Goal: Transaction & Acquisition: Purchase product/service

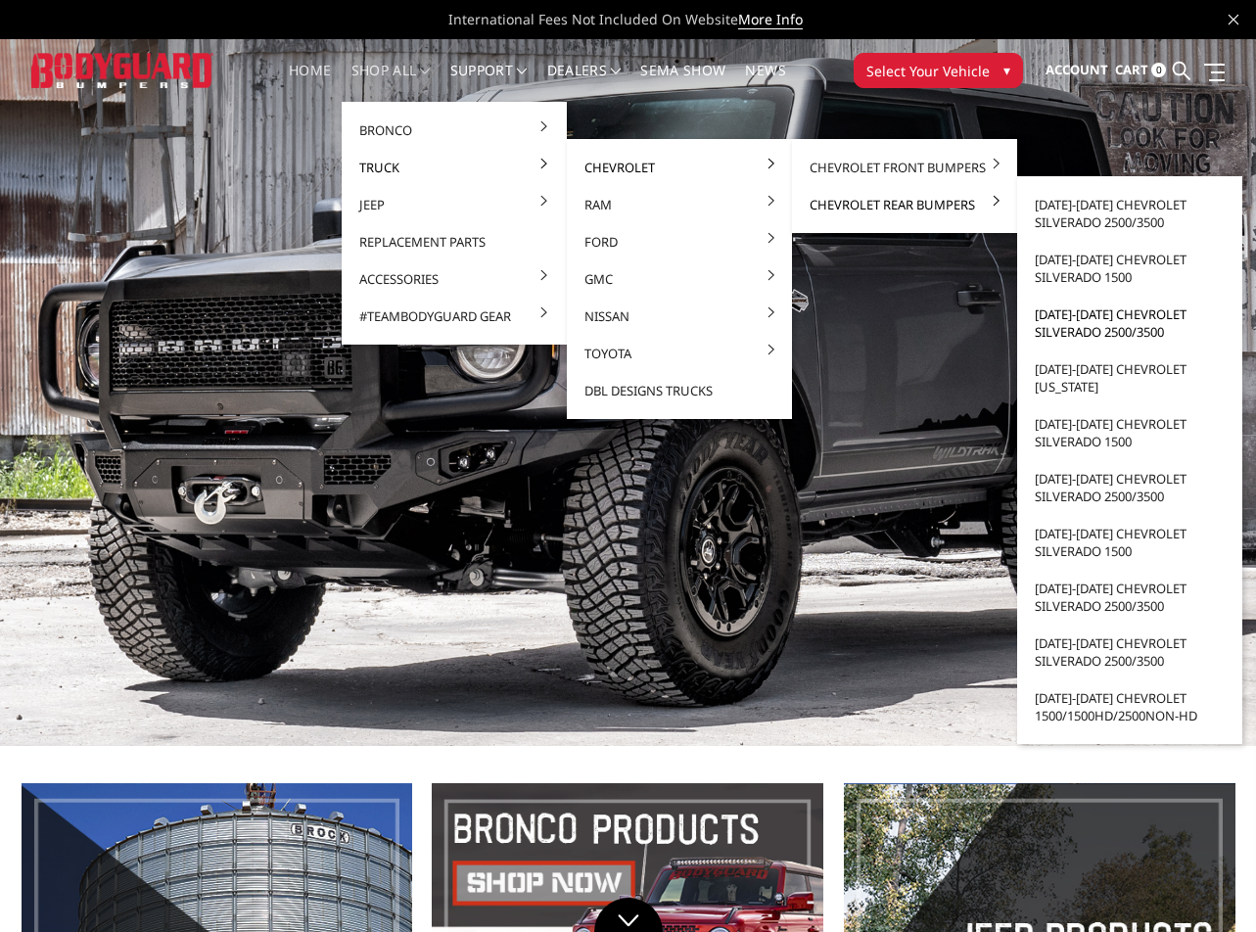
click at [1084, 320] on link "[DATE]-[DATE] Chevrolet Silverado 2500/3500" at bounding box center [1129, 323] width 209 height 55
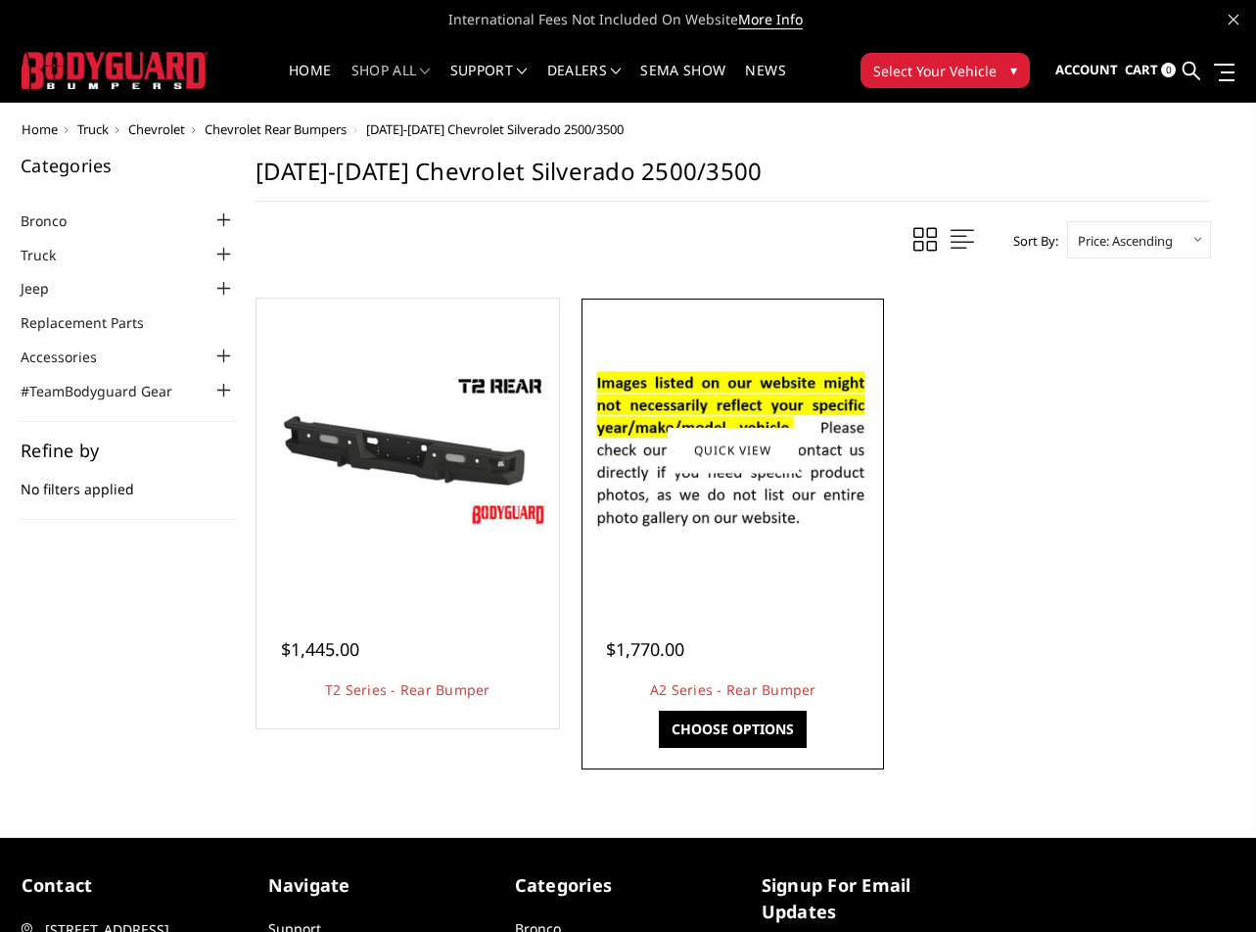
click at [796, 408] on img at bounding box center [732, 450] width 293 height 200
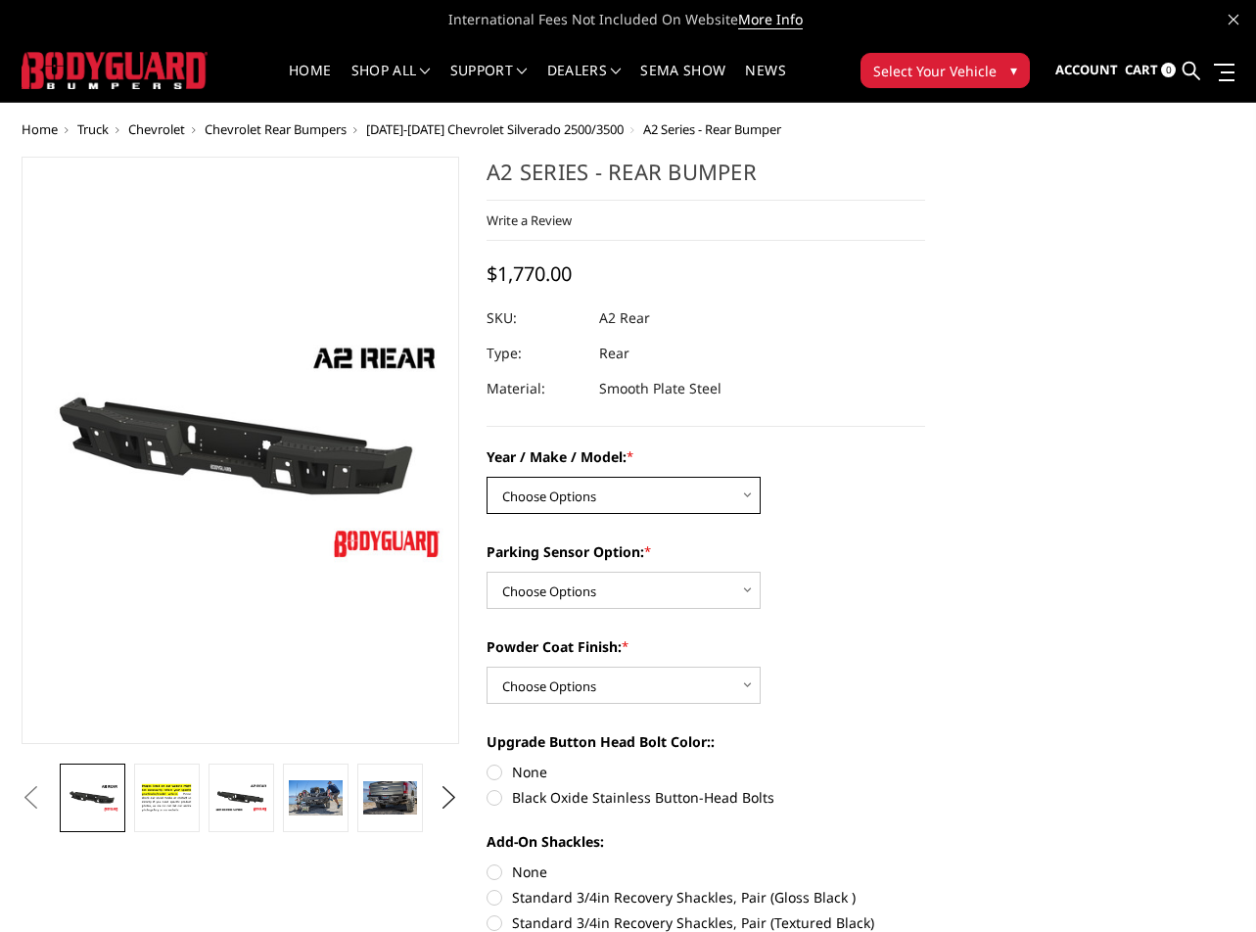
click at [613, 503] on select "Choose Options Chevrolet/GMC 20-24 2500 / 3500 Chevrolet/GMC 15-19 2500 / 3500 …" at bounding box center [623, 495] width 274 height 37
select select "1606"
click at [486, 477] on select "Choose Options Chevrolet/GMC 20-24 2500 / 3500 Chevrolet/GMC 15-19 2500 / 3500 …" at bounding box center [623, 495] width 274 height 37
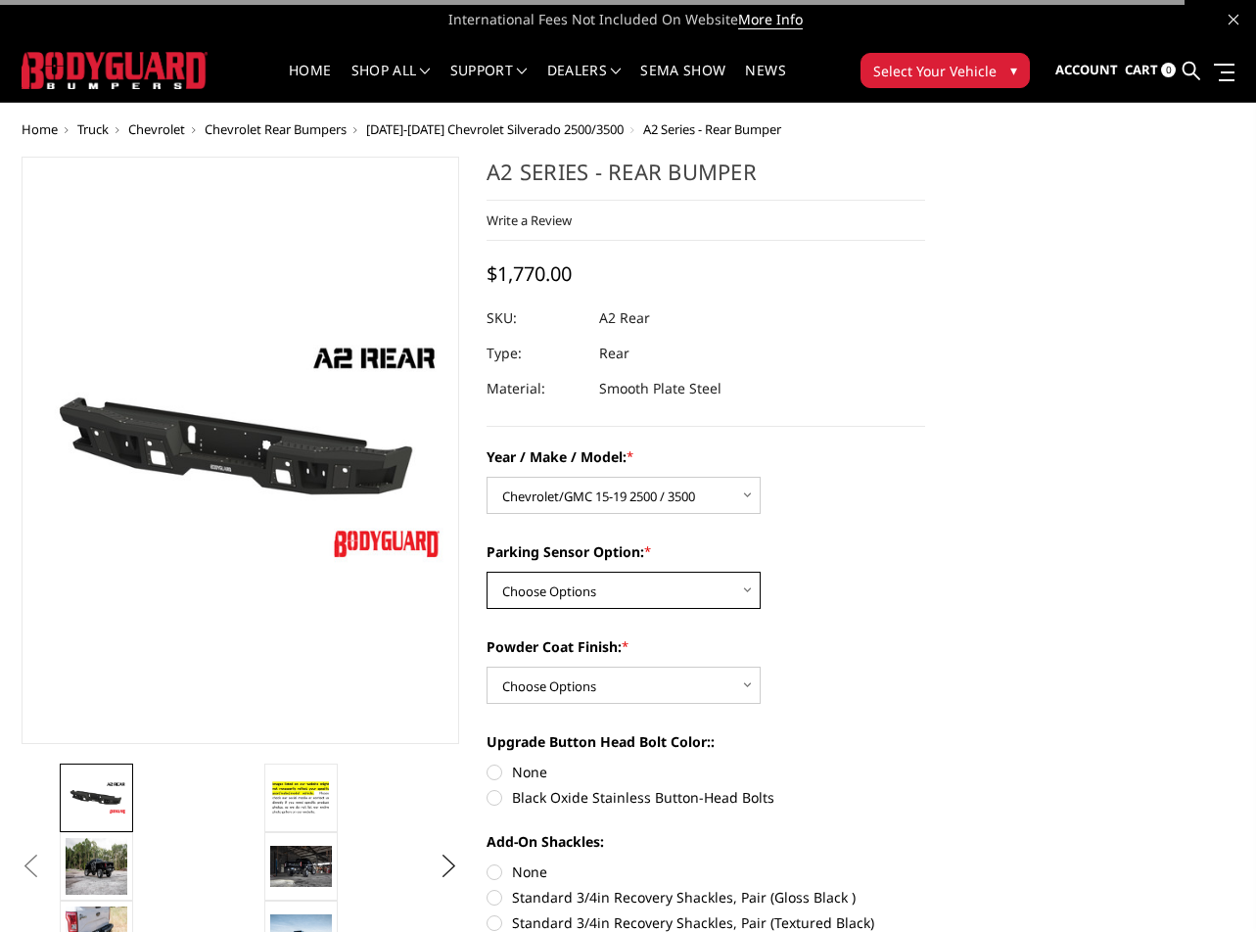
click at [618, 585] on select "Choose Options Yes - With sensor cutouts No - Without sensor cutouts" at bounding box center [623, 590] width 274 height 37
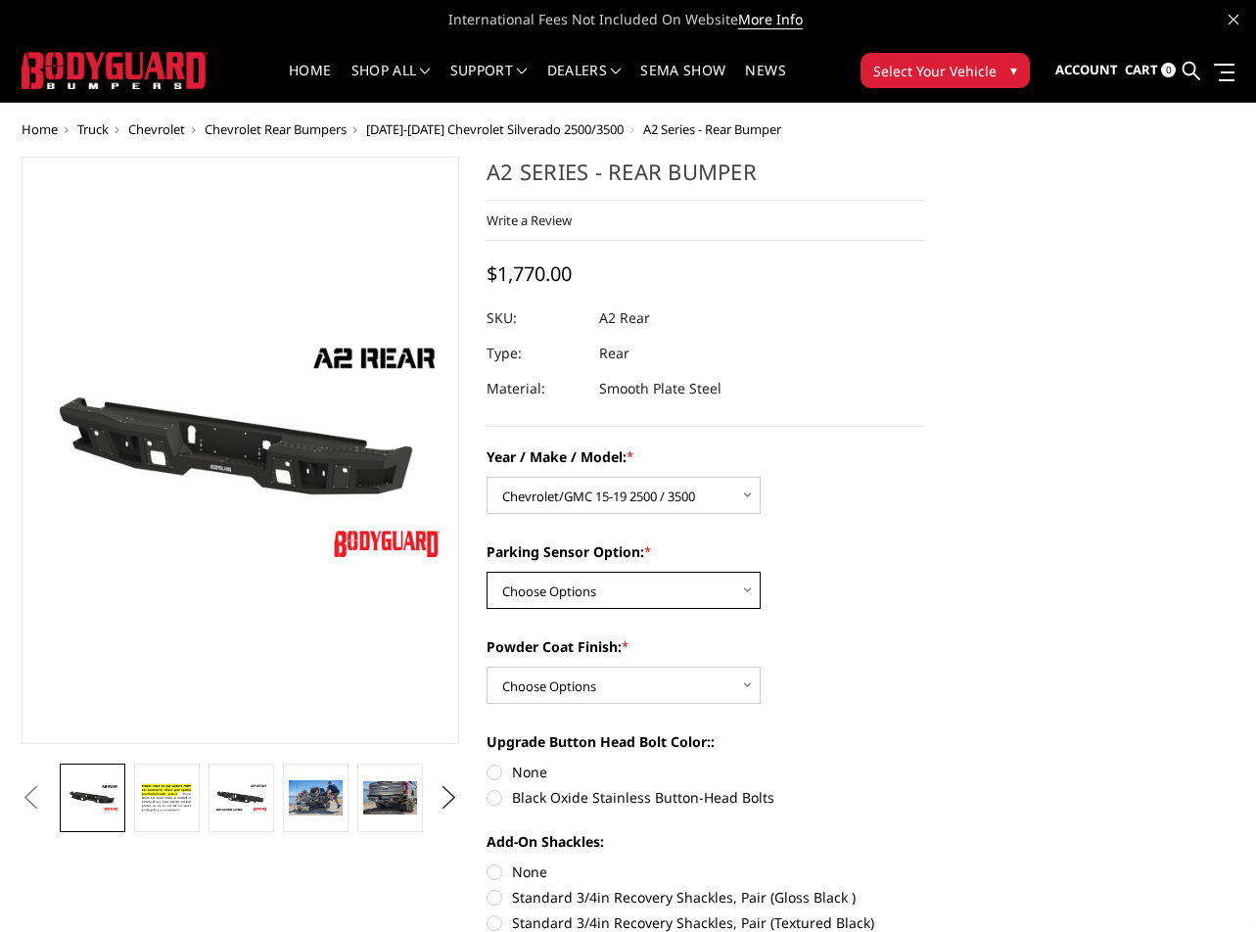
select select "564"
click at [486, 572] on select "Choose Options Yes - With sensor cutouts No - Without sensor cutouts" at bounding box center [623, 590] width 274 height 37
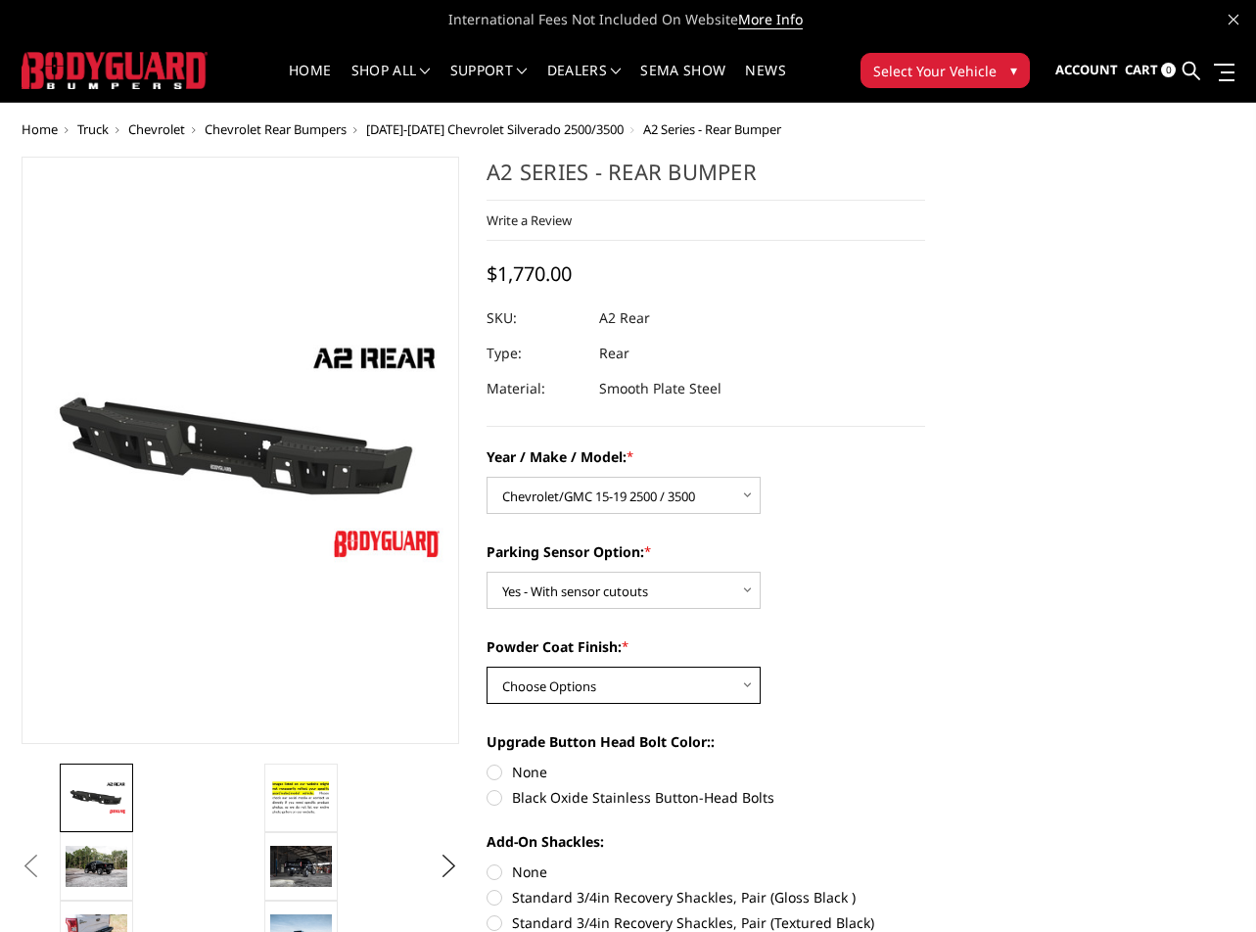
click at [593, 686] on select "Choose Options Bare metal (included) Texture black powder coat" at bounding box center [623, 685] width 274 height 37
select select "549"
click at [486, 667] on select "Choose Options Bare metal (included) Texture black powder coat" at bounding box center [623, 685] width 274 height 37
click at [523, 774] on label "None" at bounding box center [705, 772] width 438 height 21
click at [487, 762] on input "None" at bounding box center [486, 762] width 1 height 1
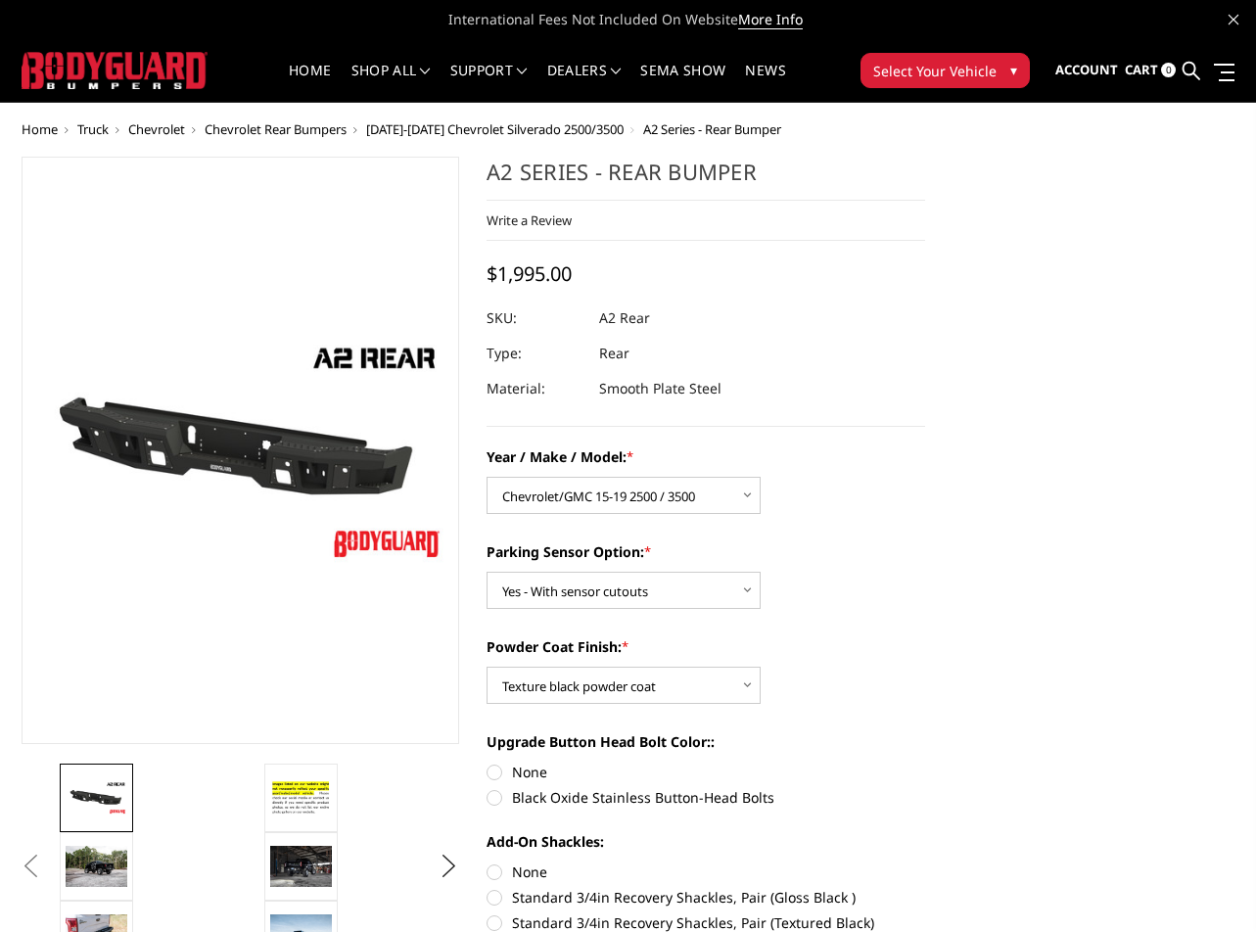
radio input "true"
click at [528, 870] on label "None" at bounding box center [705, 871] width 438 height 21
click at [487, 862] on input "None" at bounding box center [486, 861] width 1 height 1
radio input "true"
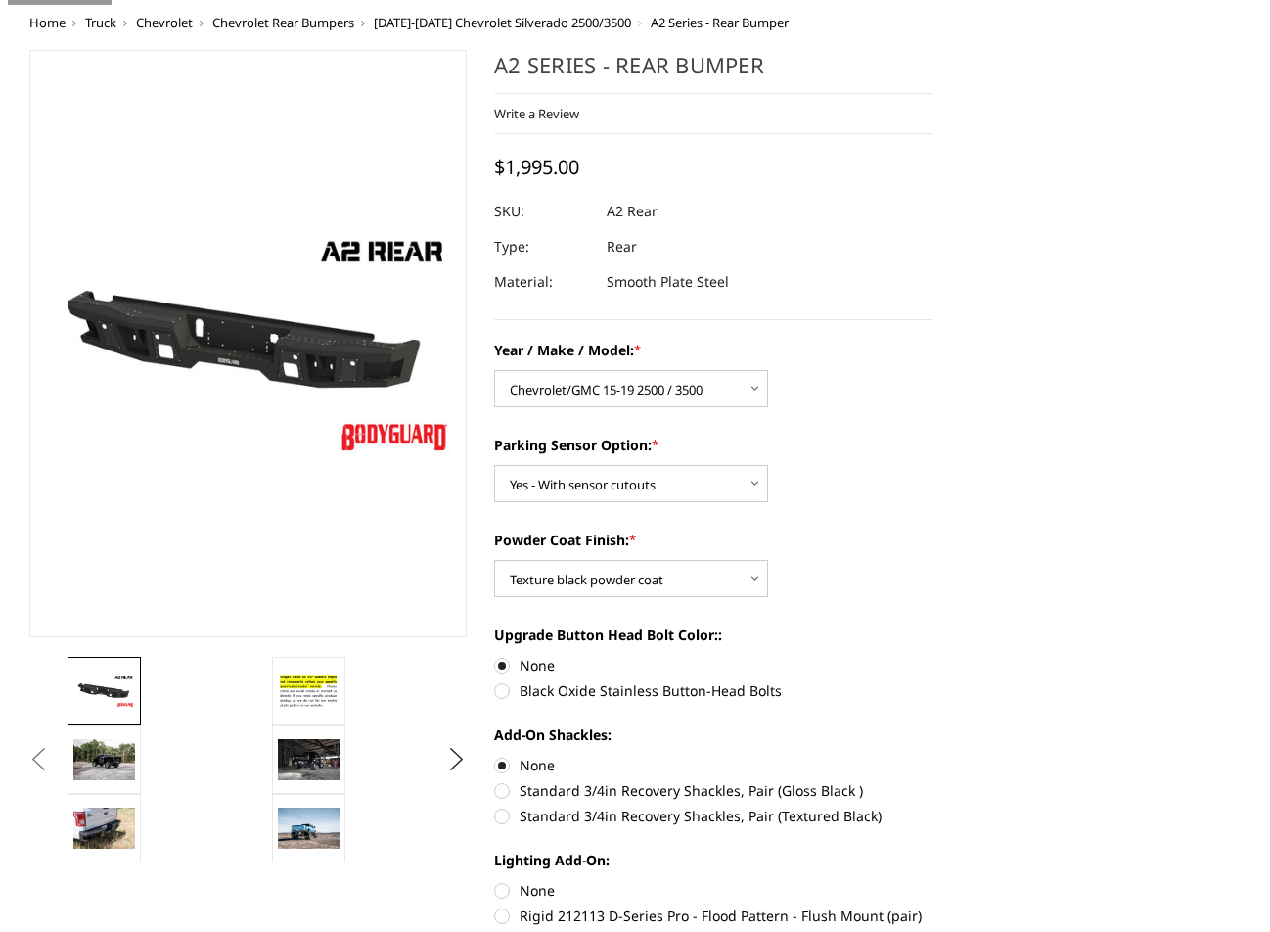
scroll to position [261, 0]
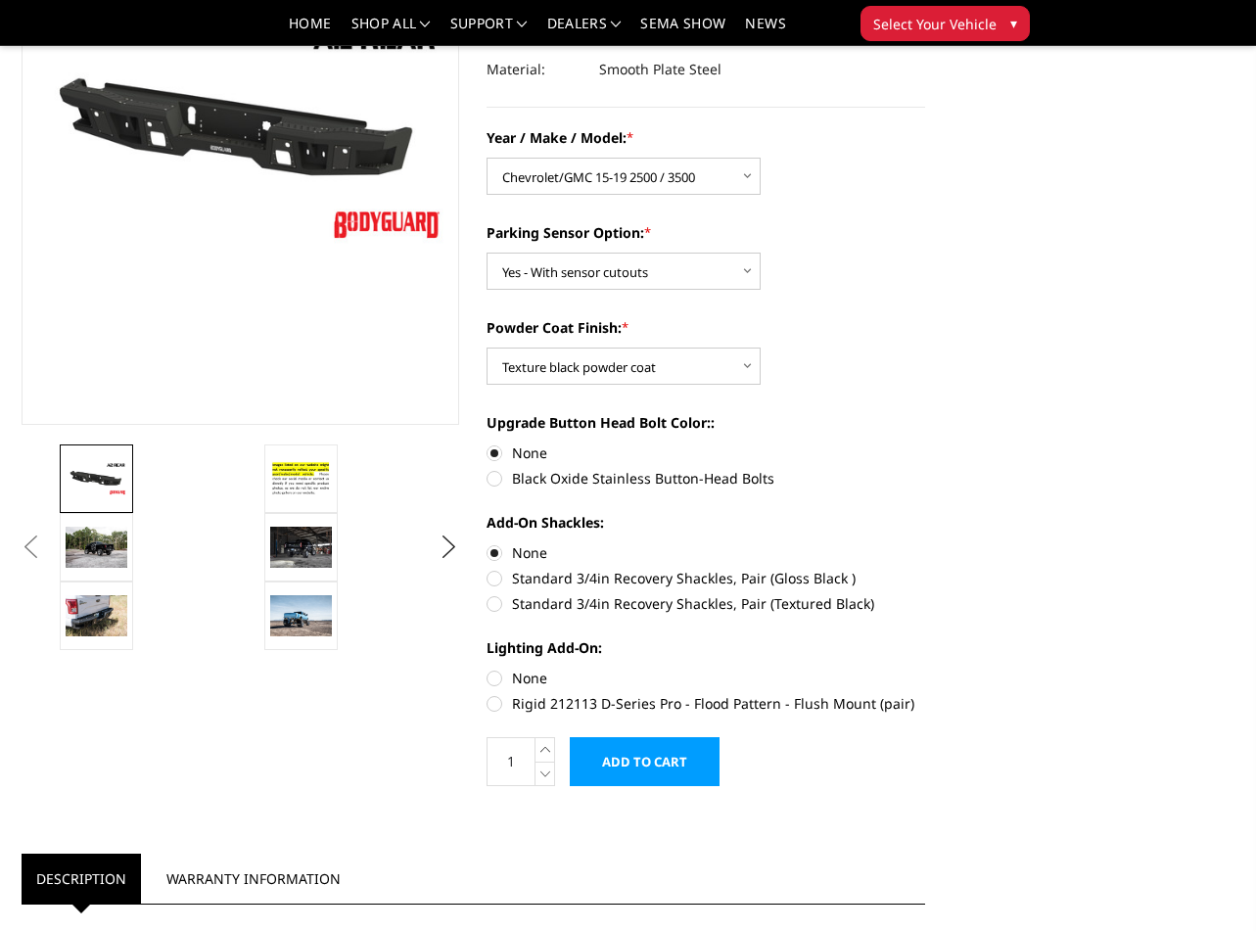
click at [523, 680] on label "None" at bounding box center [705, 678] width 438 height 21
click at [487, 669] on input "None" at bounding box center [486, 668] width 1 height 1
radio input "true"
click at [606, 766] on input "Add to Cart" at bounding box center [645, 761] width 150 height 49
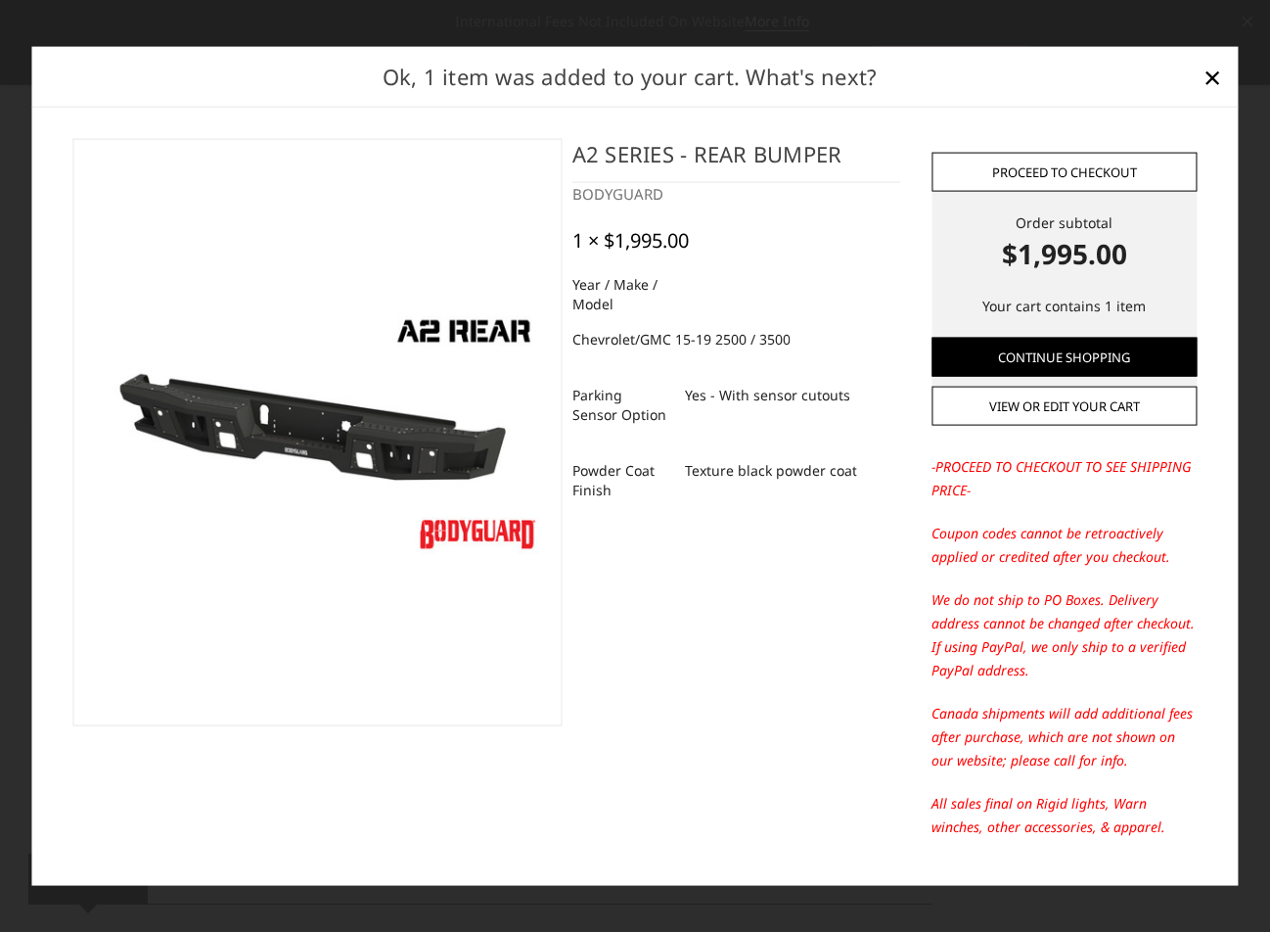
click at [1035, 183] on link "Proceed to checkout" at bounding box center [1065, 171] width 266 height 39
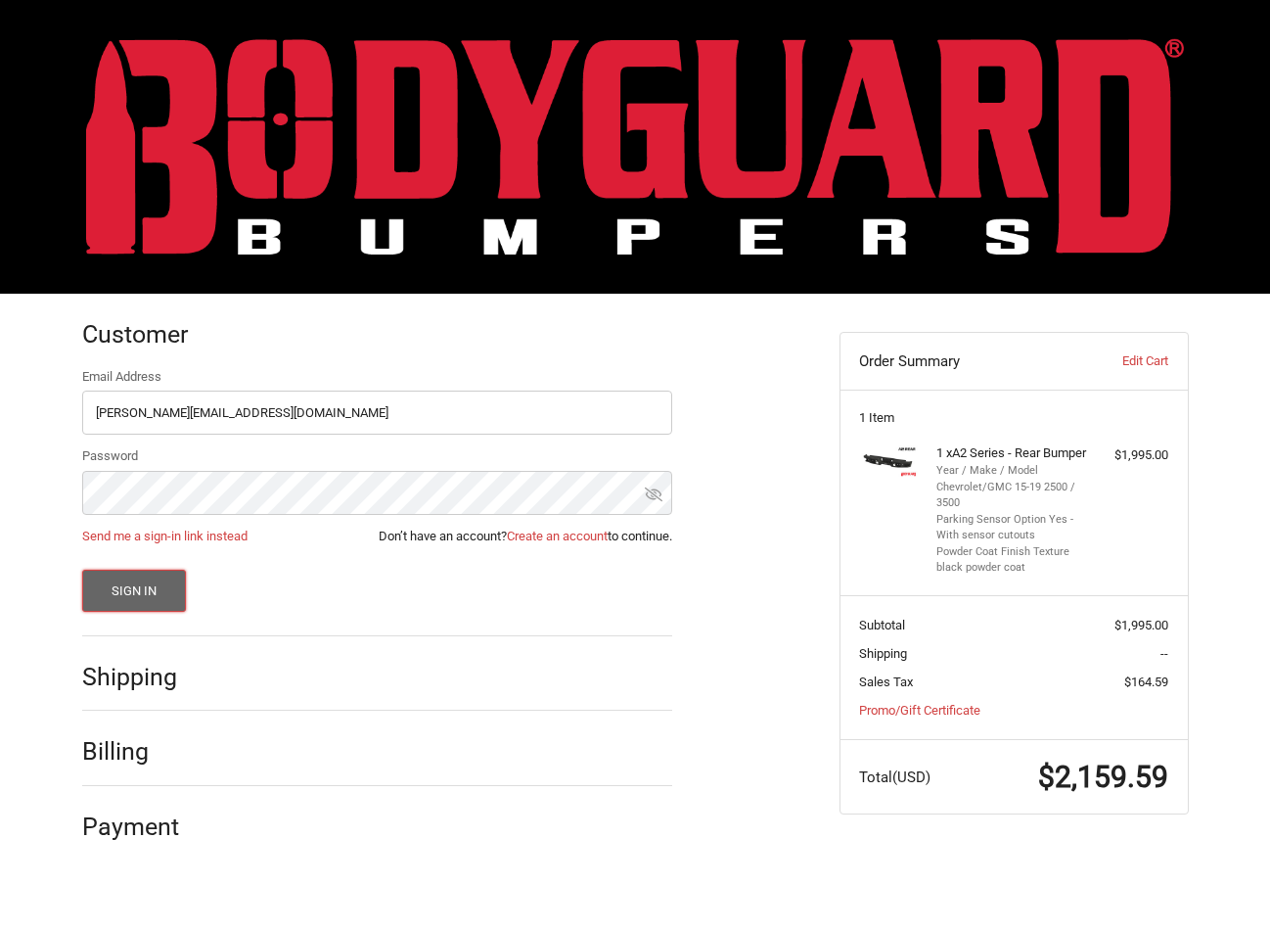
click at [169, 587] on button "Sign In" at bounding box center [134, 591] width 105 height 42
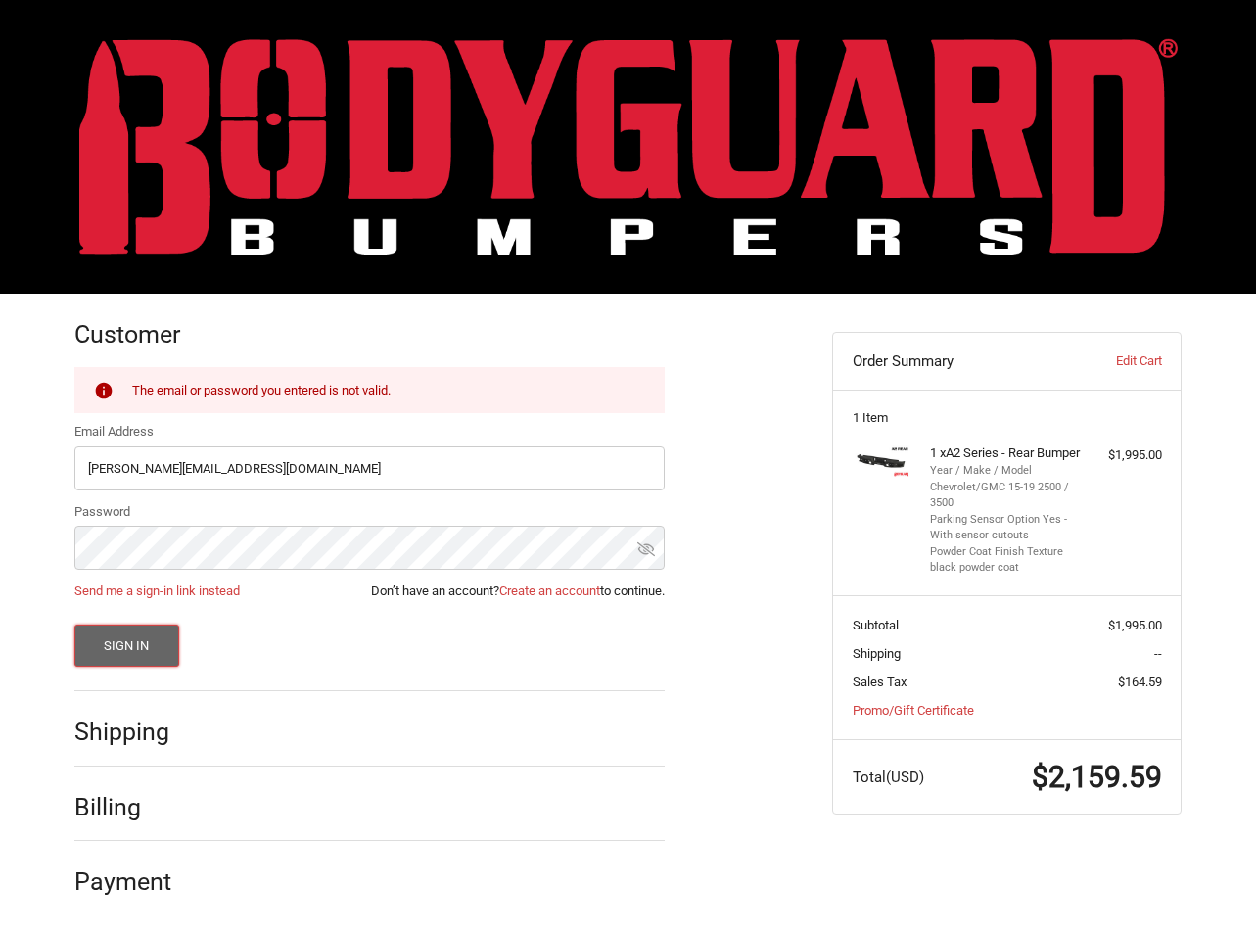
click at [143, 644] on button "Sign In" at bounding box center [126, 645] width 105 height 42
click at [648, 543] on icon at bounding box center [646, 549] width 18 height 18
click at [1, 536] on div "Customer Returning Customer The email or password you entered is not valid. Ema…" at bounding box center [628, 614] width 1256 height 640
click at [74, 624] on button "Sign In" at bounding box center [126, 645] width 105 height 42
click at [1, 547] on div "Customer Returning Customer The email or password you entered is not valid. Ema…" at bounding box center [628, 614] width 1256 height 640
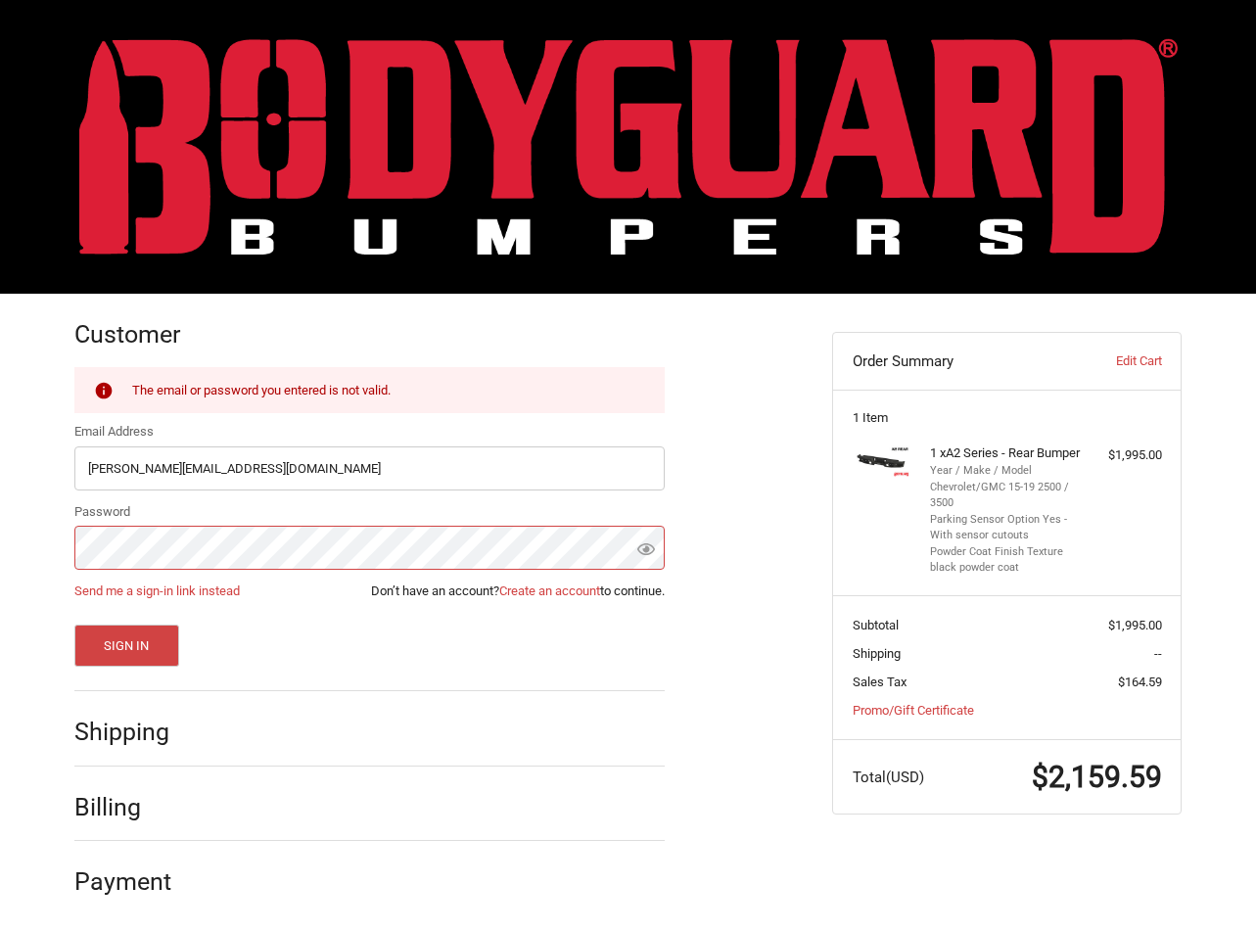
click at [74, 624] on button "Sign In" at bounding box center [126, 645] width 105 height 42
click at [1, 526] on div "Customer Returning Customer The email or password you entered is not valid. Ema…" at bounding box center [628, 614] width 1256 height 640
click at [74, 624] on button "Sign In" at bounding box center [126, 645] width 105 height 42
click at [302, 468] on input "kelli@bodyguardbumpers.com" at bounding box center [369, 468] width 590 height 44
click at [438, 466] on input "kelli@bodyguardbumpers.com" at bounding box center [369, 468] width 590 height 44
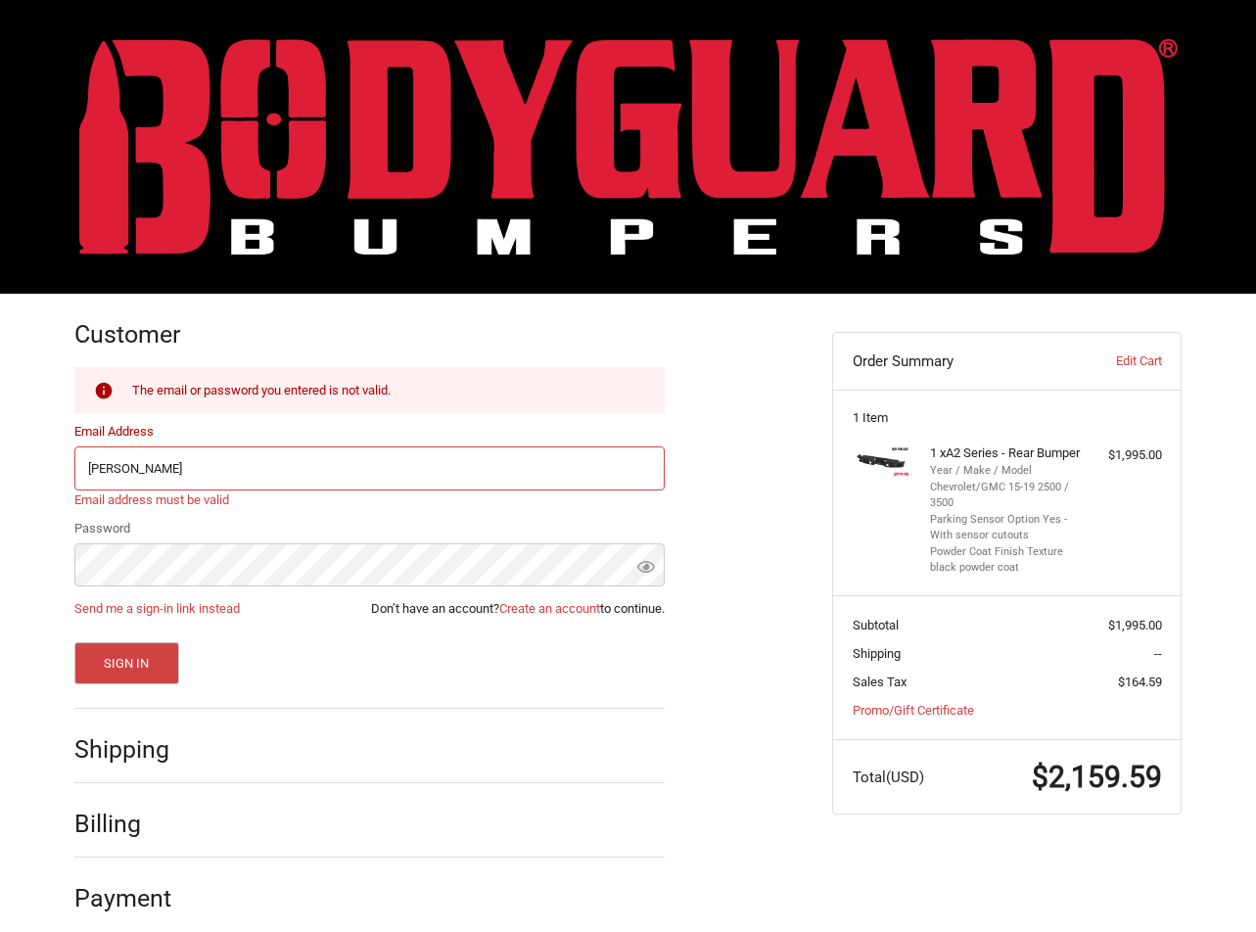
click at [159, 473] on input "kelli" at bounding box center [369, 468] width 590 height 44
click at [233, 476] on input "kelli" at bounding box center [369, 468] width 590 height 44
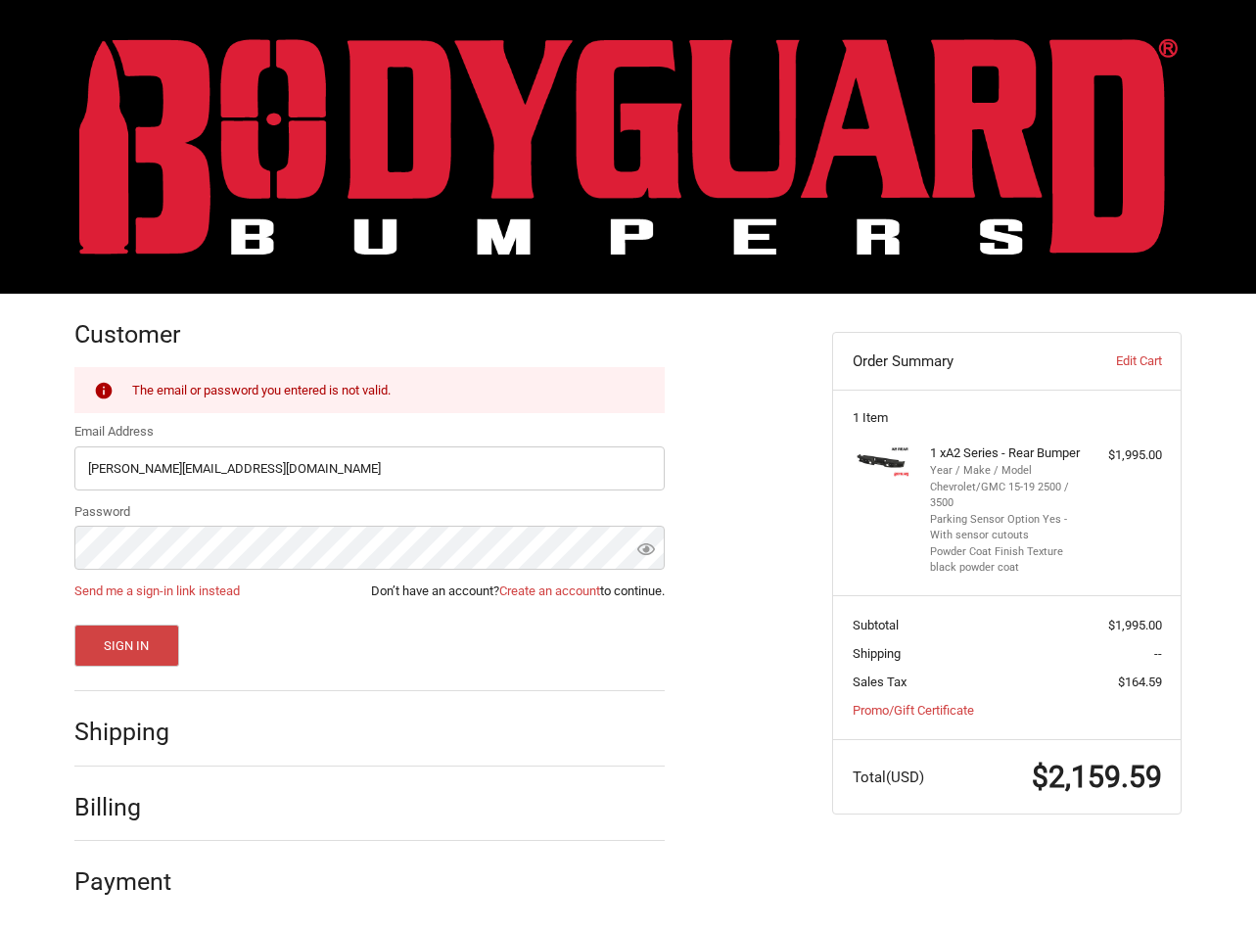
type input "kelli@bodyguardbumpers.com"
click at [52, 525] on div "Customer Returning Customer The email or password you entered is not valid. Ema…" at bounding box center [628, 614] width 1175 height 640
click at [132, 641] on button "Sign In" at bounding box center [126, 645] width 105 height 42
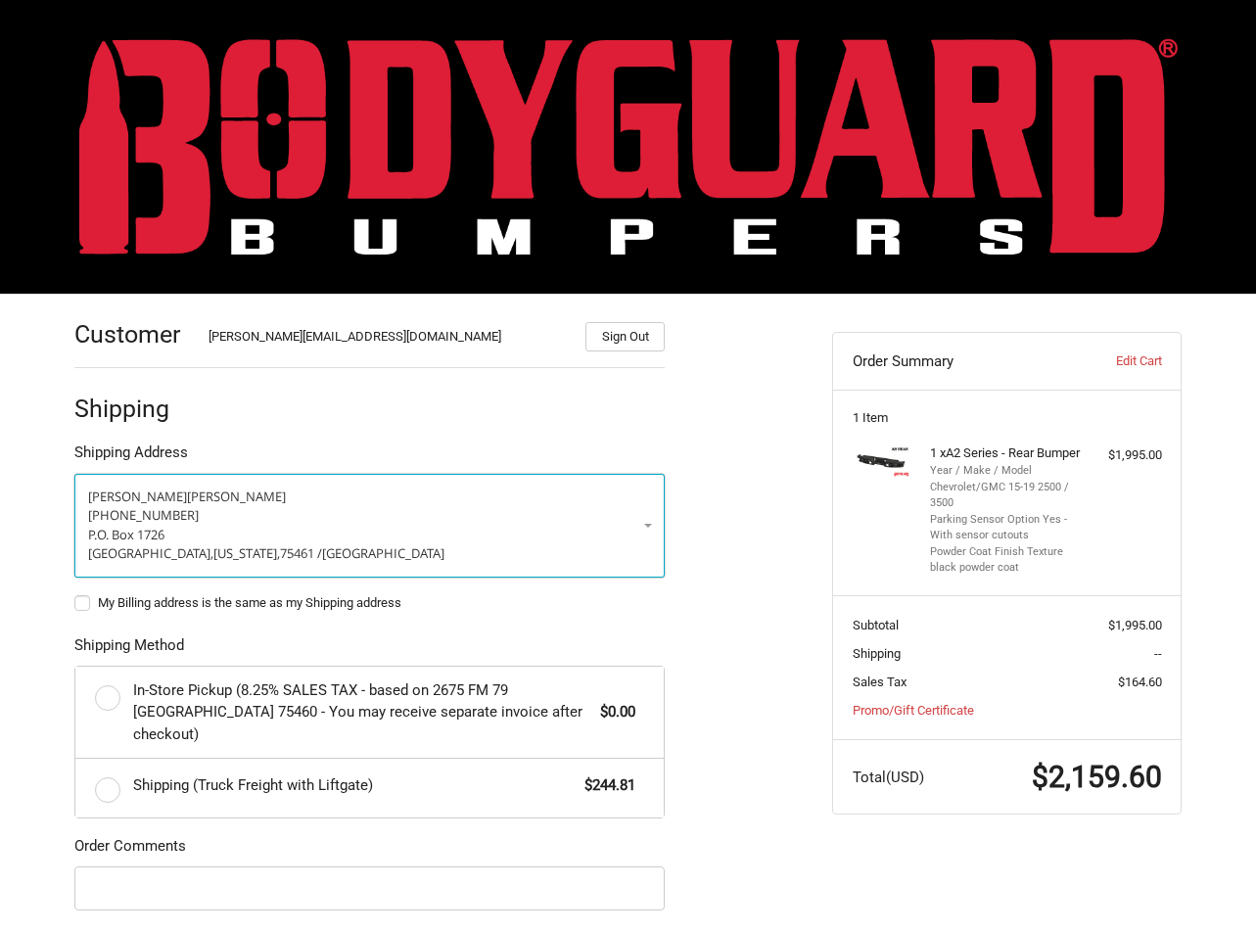
click at [477, 513] on p "(903) 814-0139" at bounding box center [369, 516] width 563 height 20
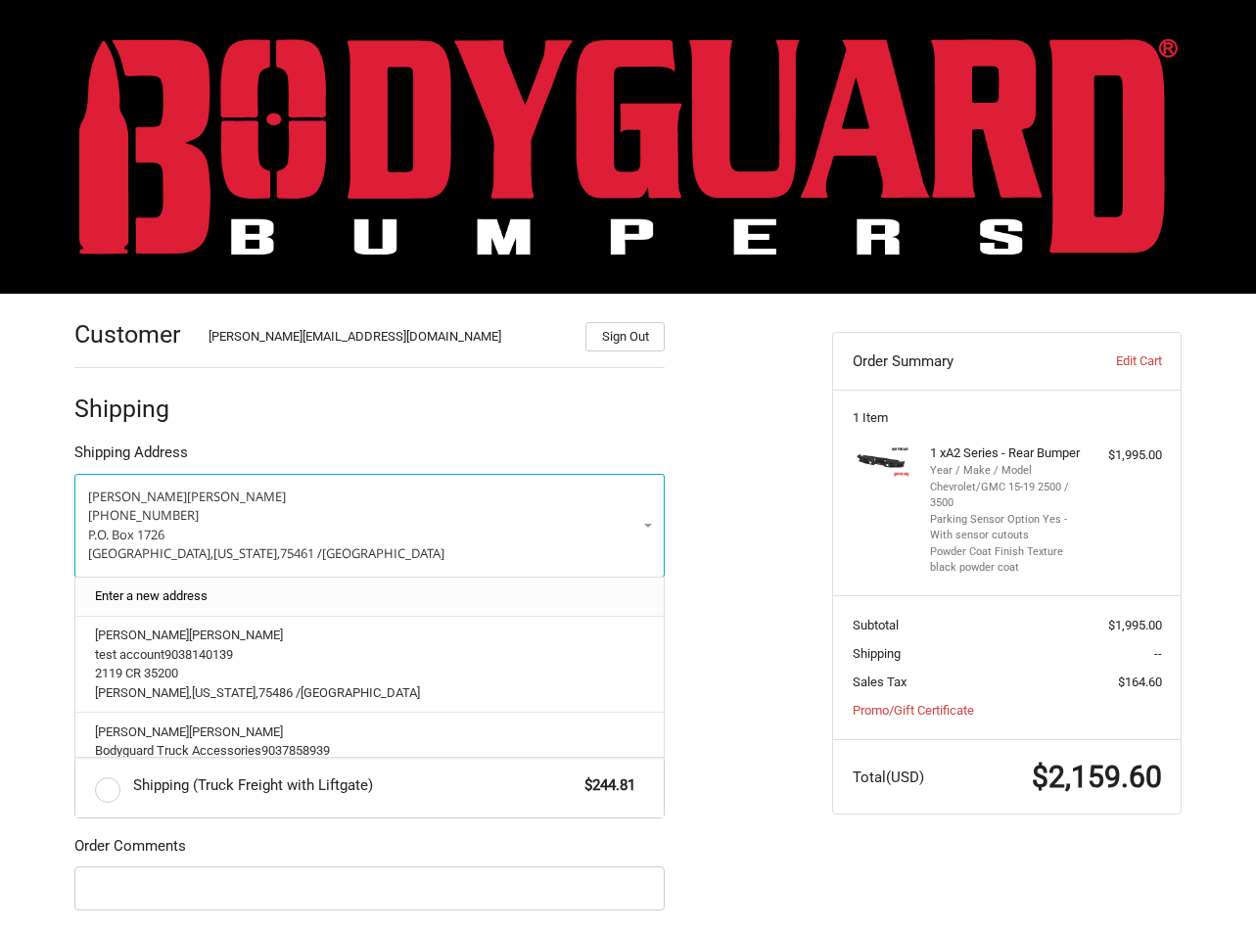
click at [302, 584] on link "Enter a new address" at bounding box center [370, 596] width 570 height 38
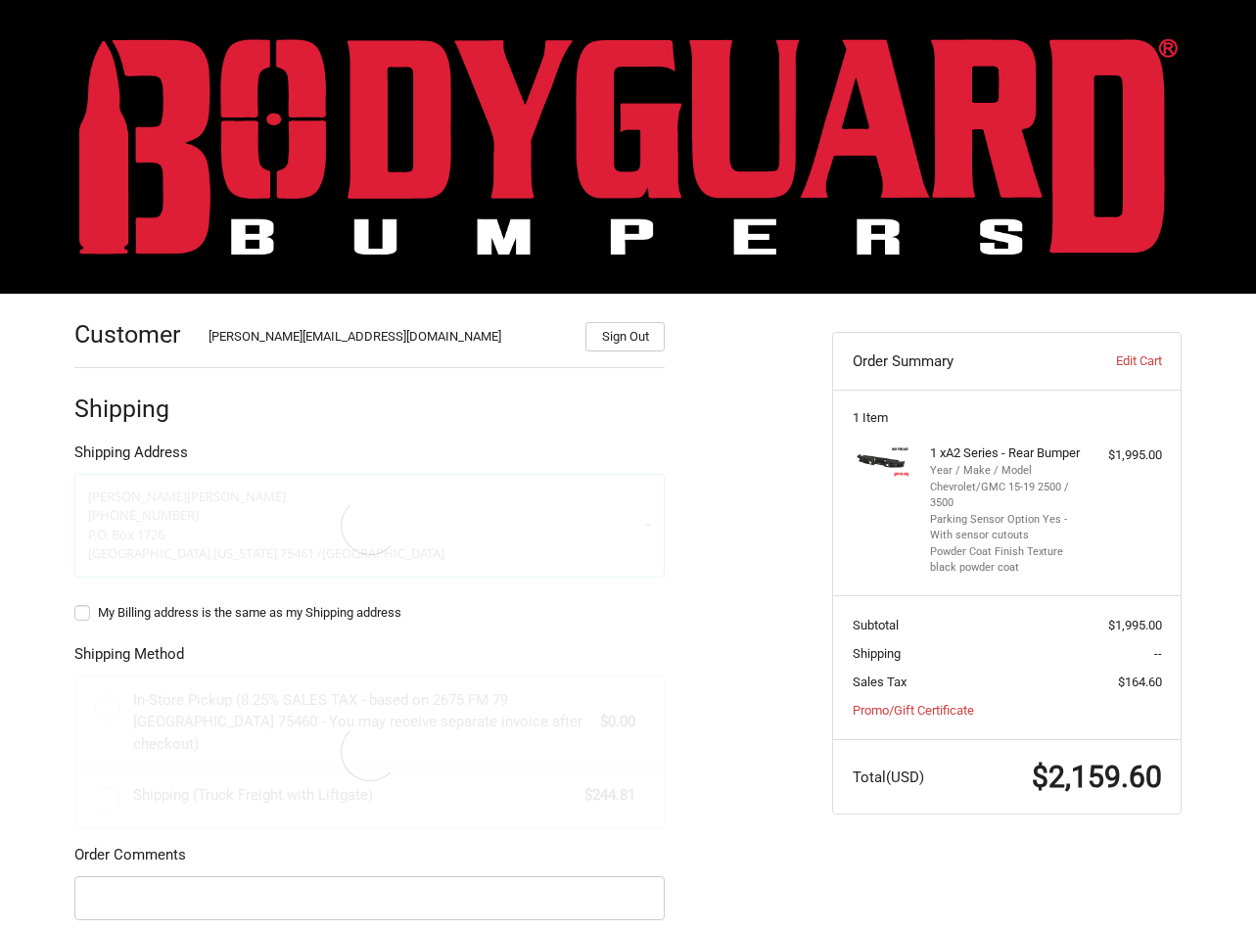
select select "US"
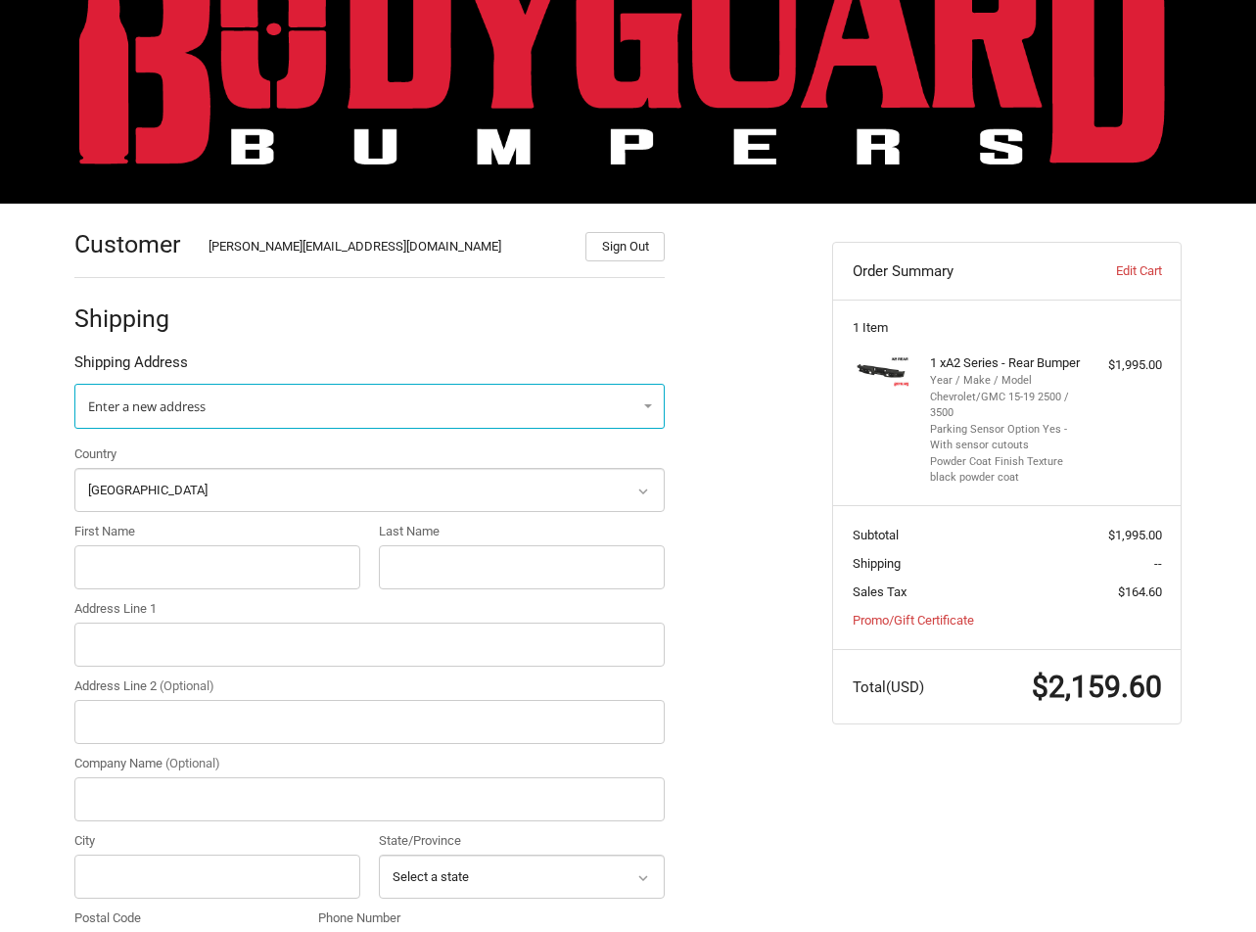
scroll to position [130, 0]
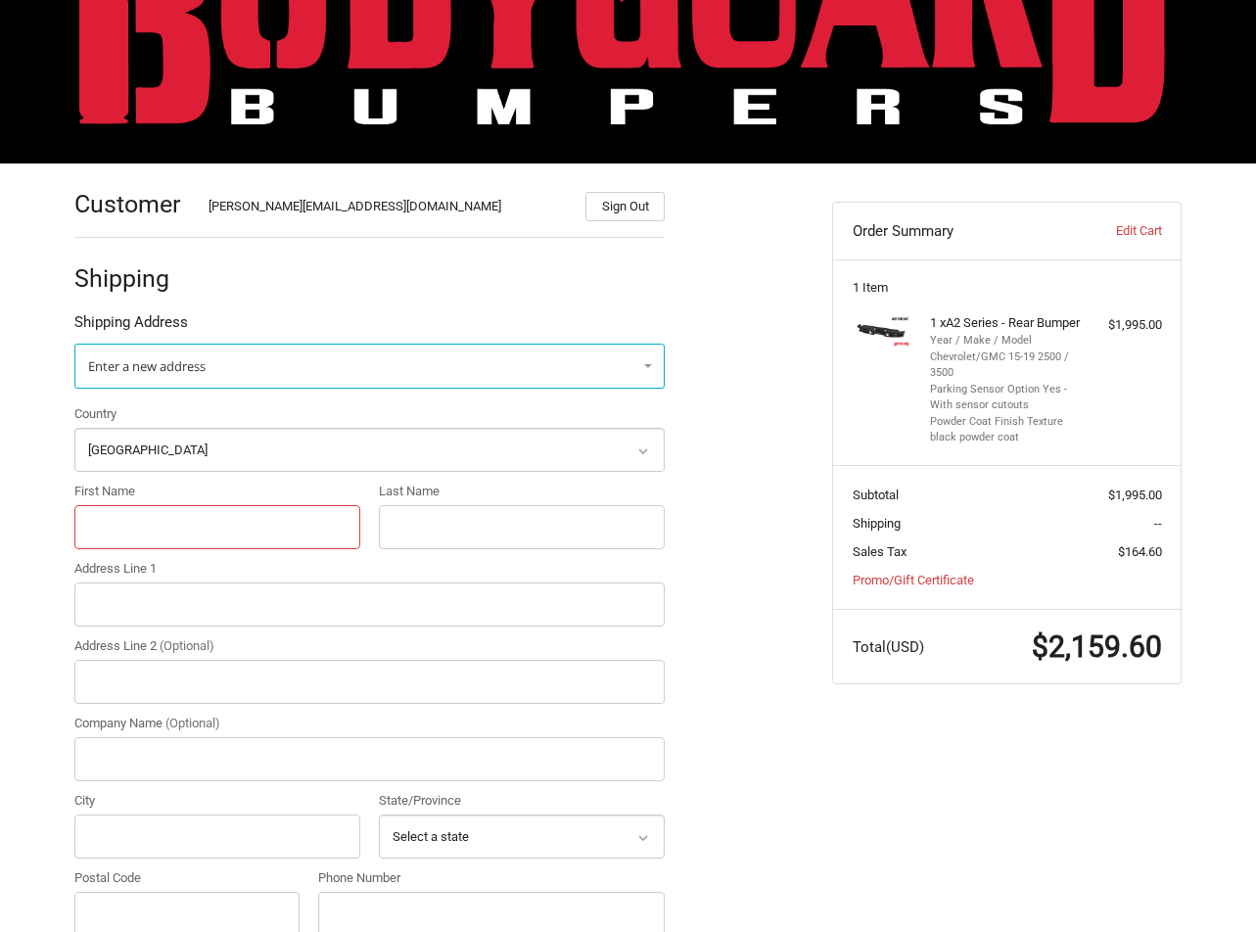
click at [289, 525] on input "First Name" at bounding box center [217, 527] width 286 height 44
type input "Kelli"
type input "m"
type input "Mallicote"
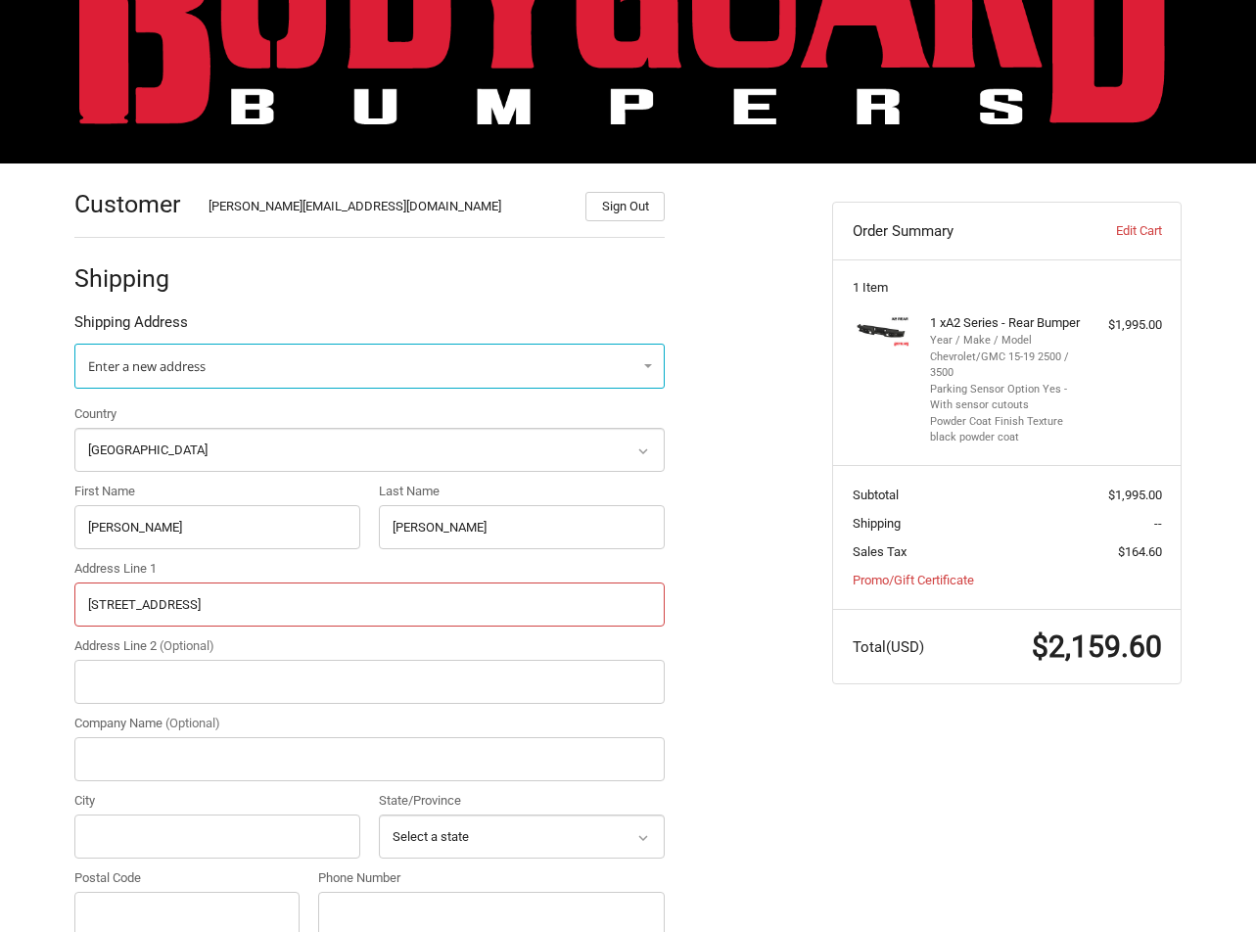
type input "760 Laurel Dr"
type input "test"
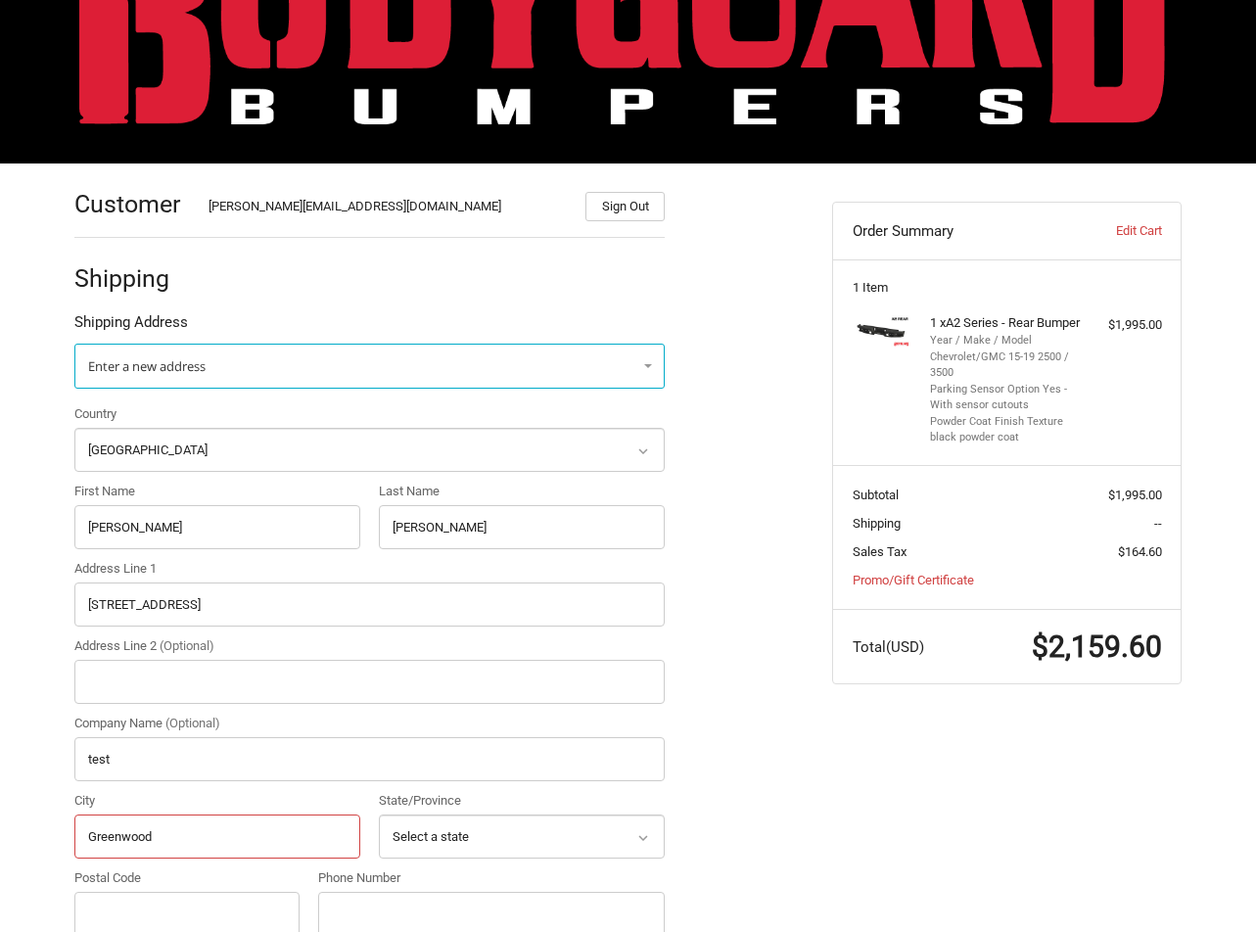
type input "Greenwood"
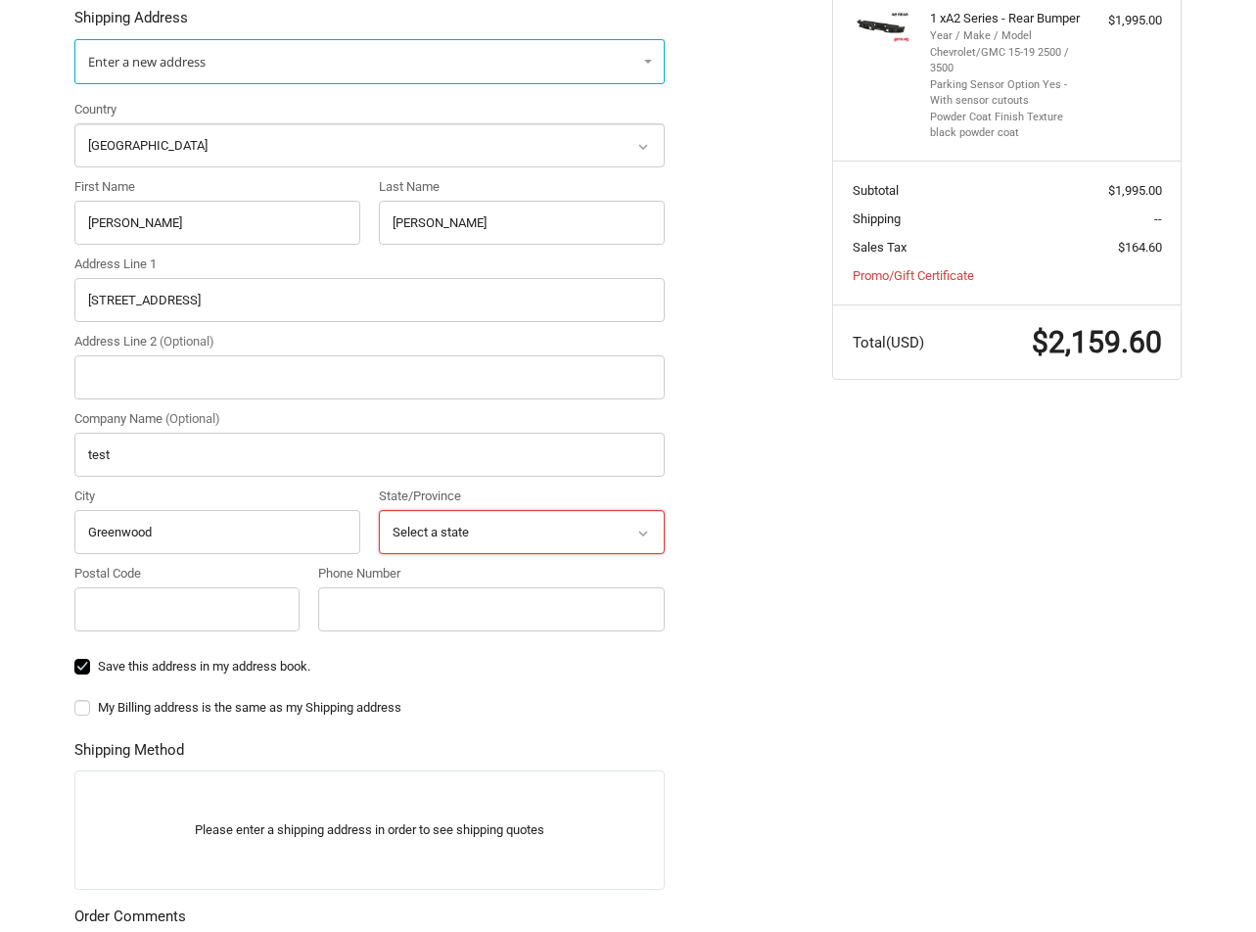
scroll to position [522, 0]
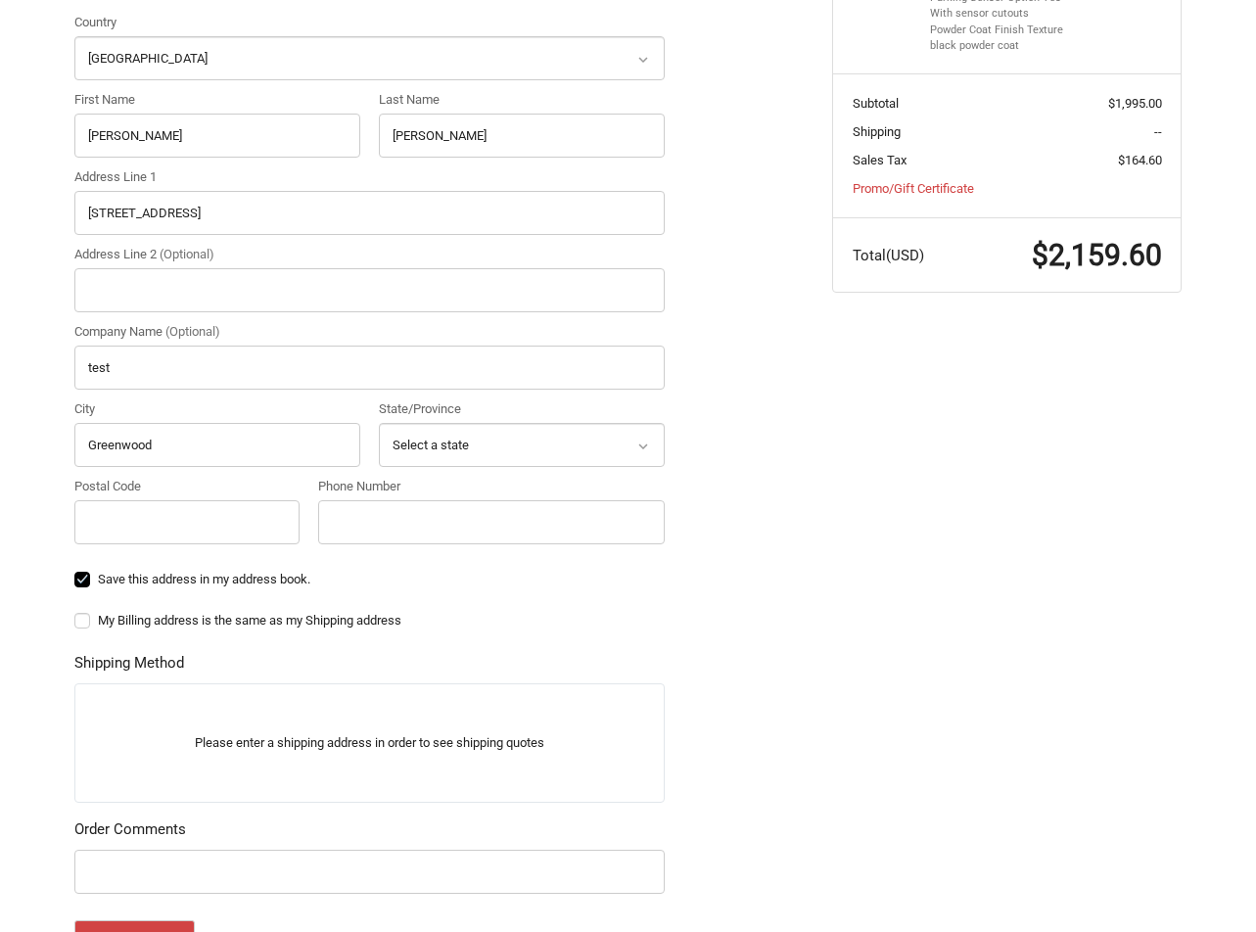
click at [426, 467] on div "Country Select a country Afghanistan Åland Islands Albania Algeria American Sam…" at bounding box center [370, 283] width 610 height 541
click at [426, 455] on select "Select a state Alabama Alaska American Samoa Arizona Arkansas Armed Forces Amer…" at bounding box center [522, 445] width 286 height 44
select select "AR"
click at [379, 423] on select "Select a state Alabama Alaska American Samoa Arizona Arkansas Armed Forces Amer…" at bounding box center [522, 445] width 286 height 44
click at [230, 525] on input "Postal Code" at bounding box center [186, 522] width 225 height 44
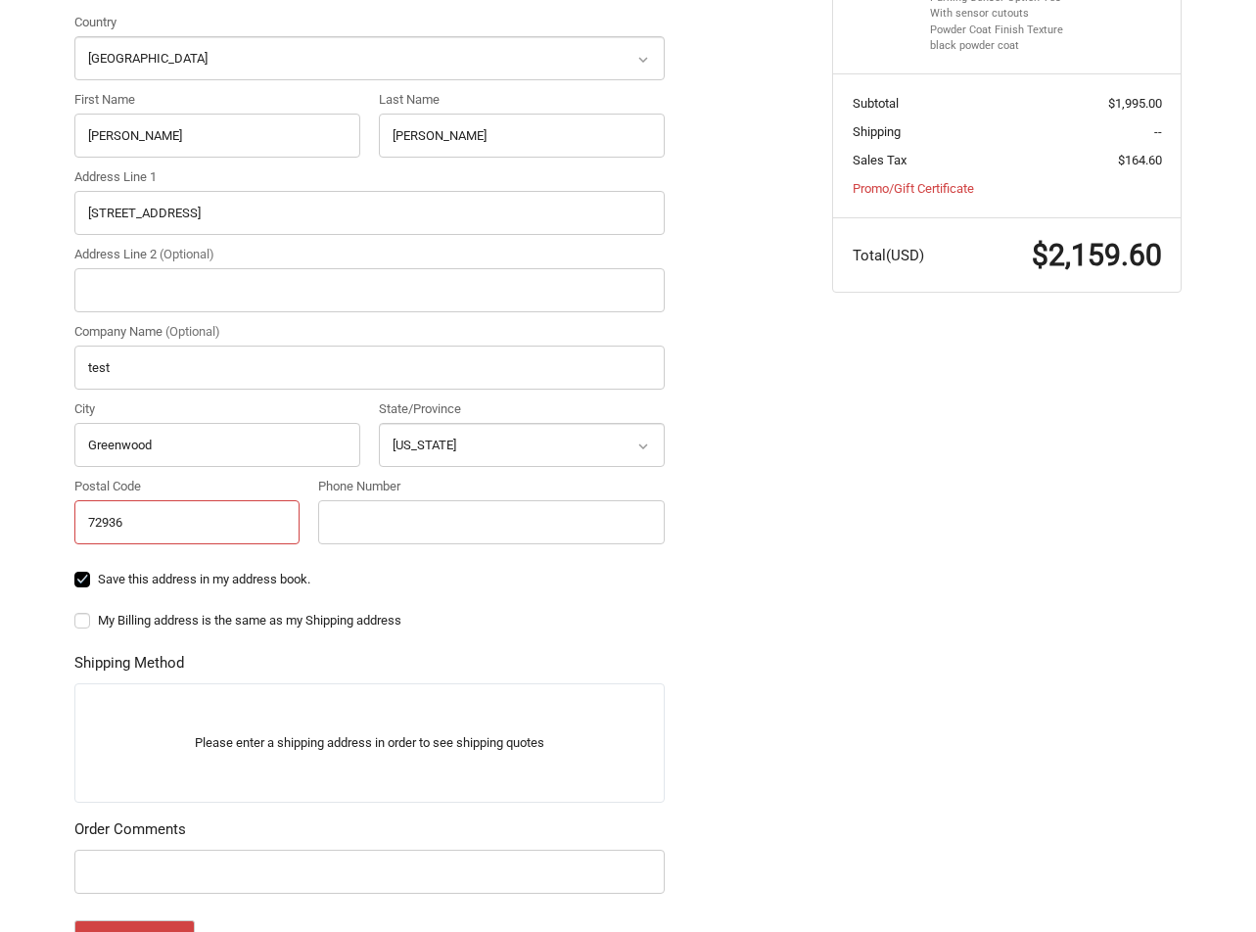
type input "72936"
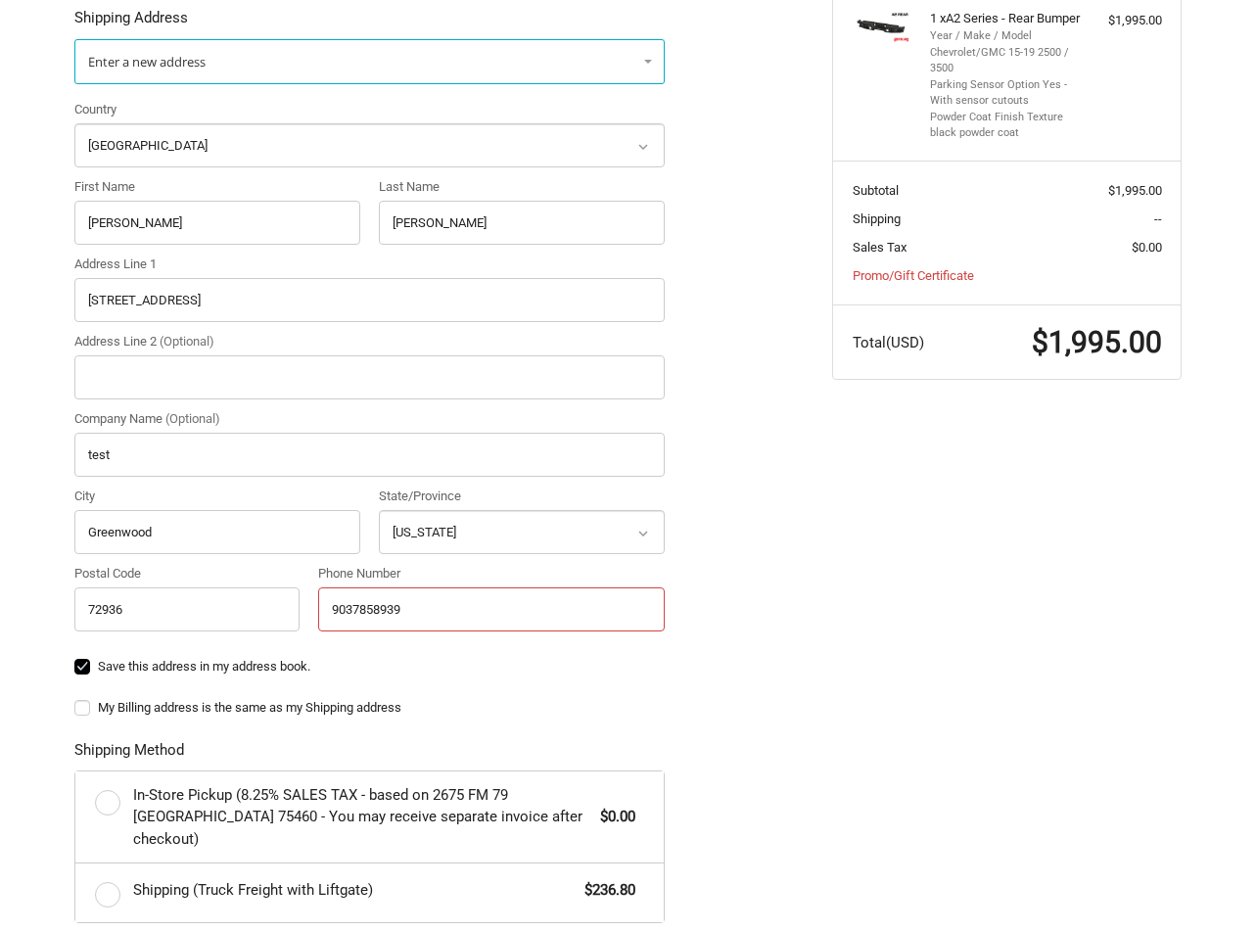
scroll to position [392, 0]
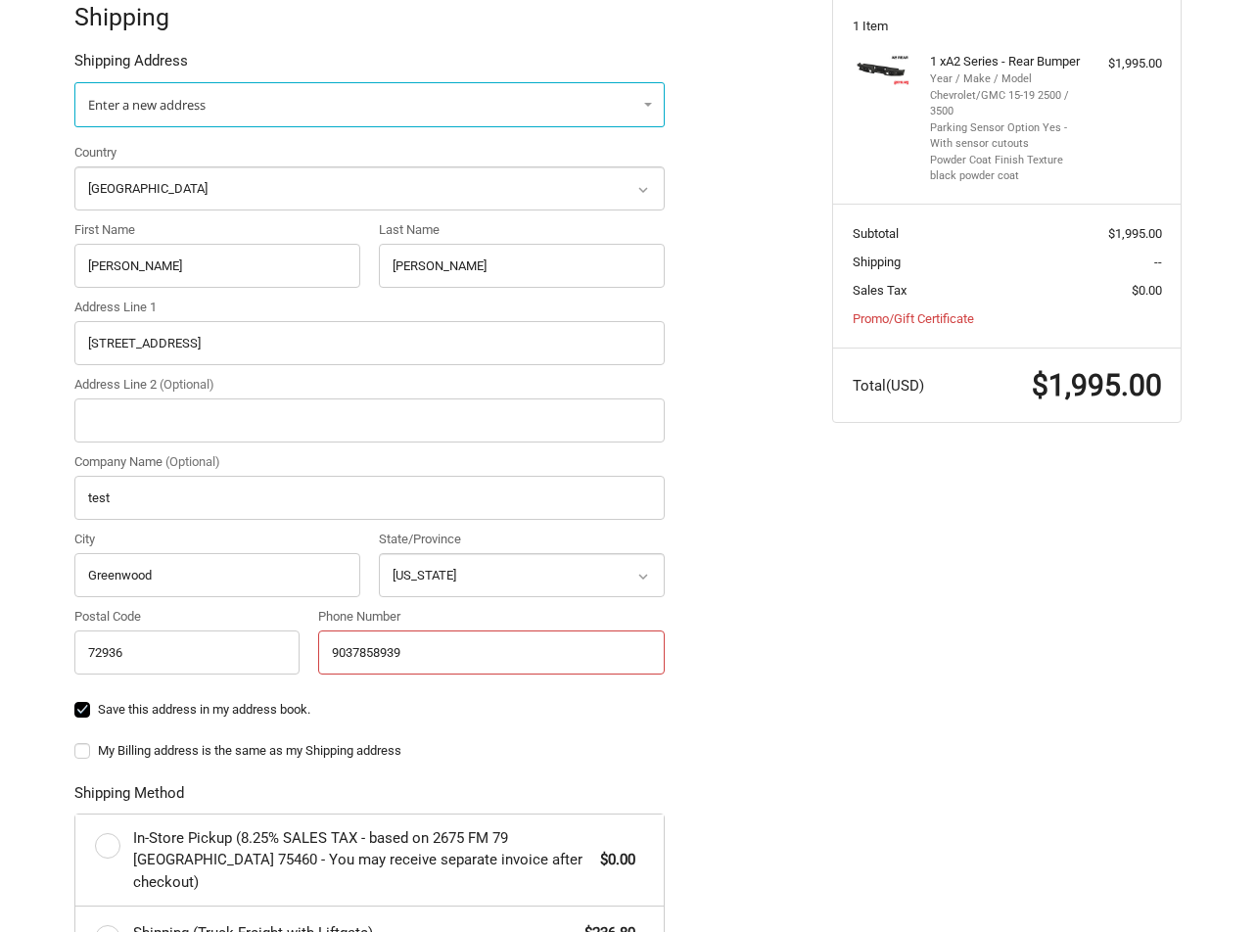
type input "9037858939"
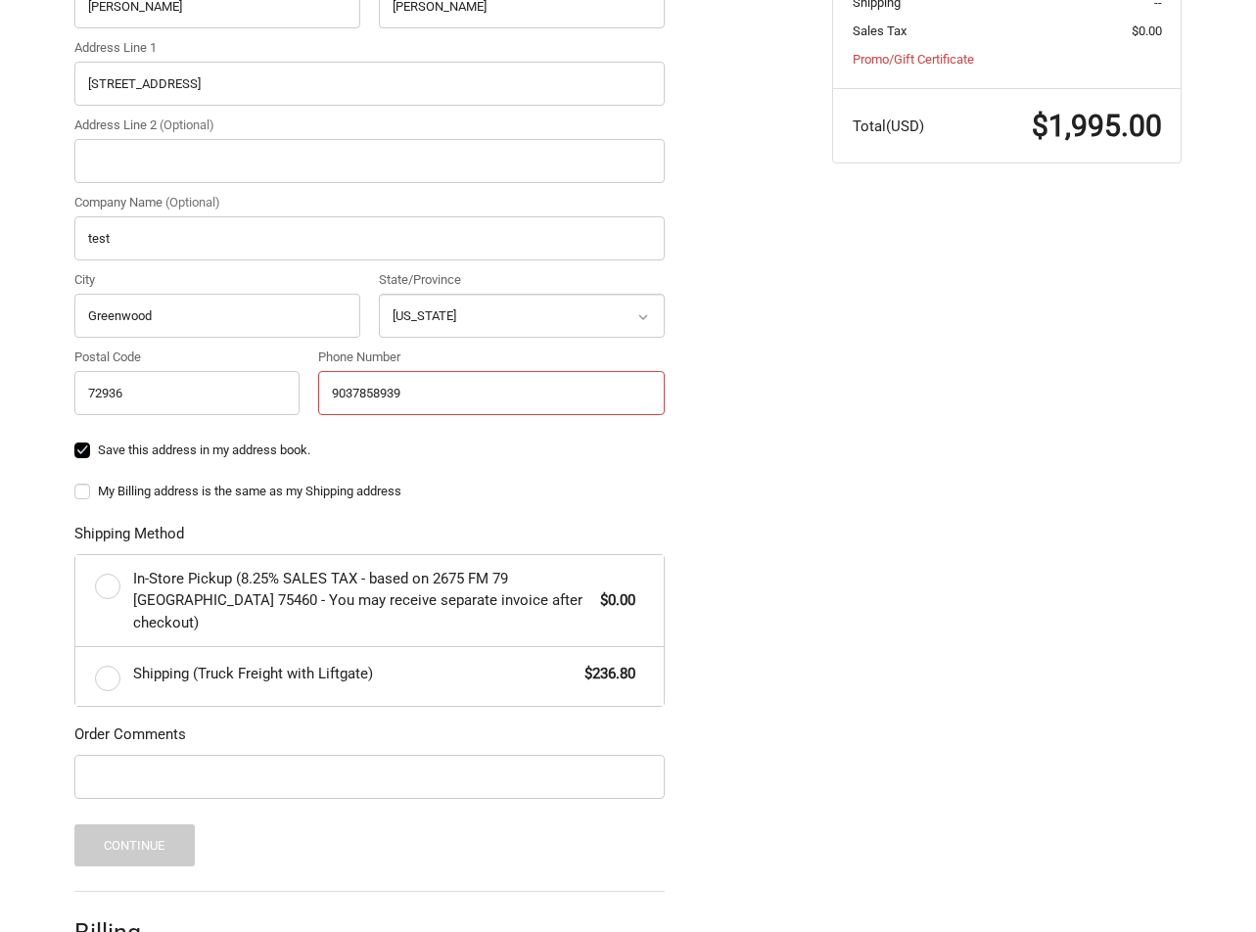
scroll to position [653, 0]
